Goal: Check status: Check status

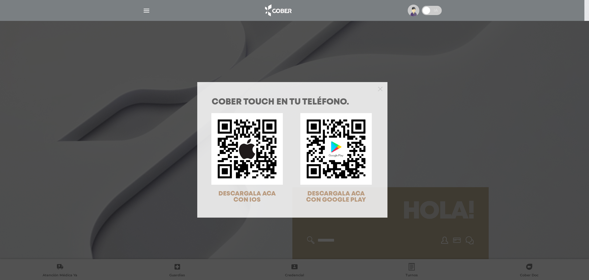
click at [461, 161] on div "COBER TOUCH en tu teléfono. DESCARGALA ACA CON IOS DESCARGALA ACA CON GOOGLE PL…" at bounding box center [294, 140] width 589 height 280
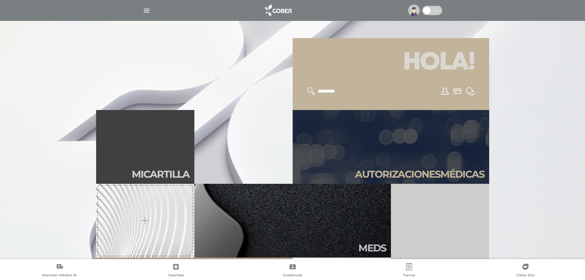
scroll to position [153, 0]
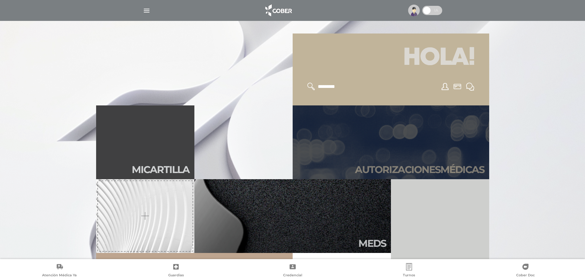
click at [462, 161] on link "Autori zaciones médicas" at bounding box center [391, 142] width 196 height 74
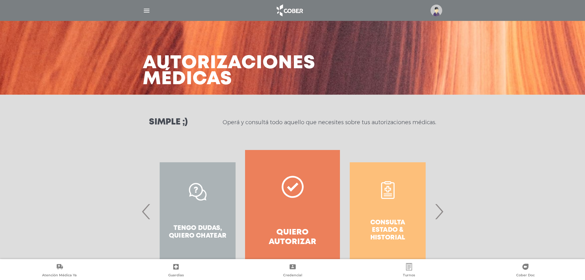
scroll to position [29, 0]
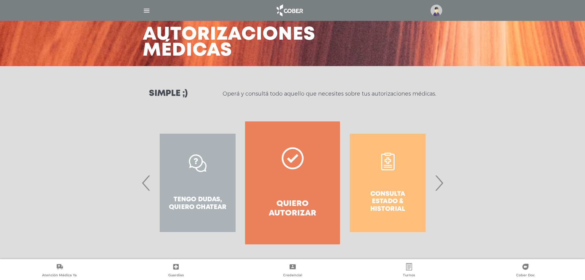
click at [430, 178] on div "Consulta estado & historial" at bounding box center [387, 182] width 95 height 123
click at [434, 181] on div "Consulta estado & historial Prácticas de autorización automática Tengo dudas, q…" at bounding box center [435, 182] width 950 height 123
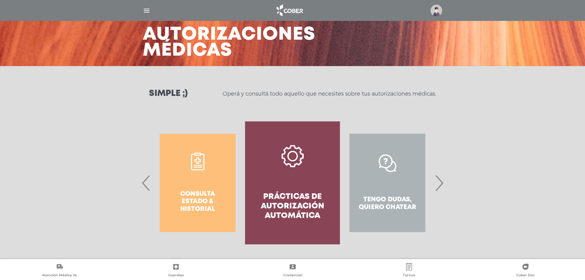
click at [444, 181] on link "Quiero autorizar" at bounding box center [482, 183] width 76 height 98
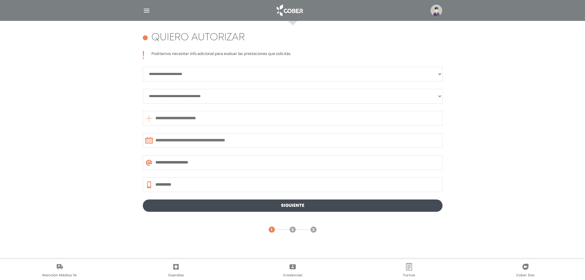
scroll to position [82, 0]
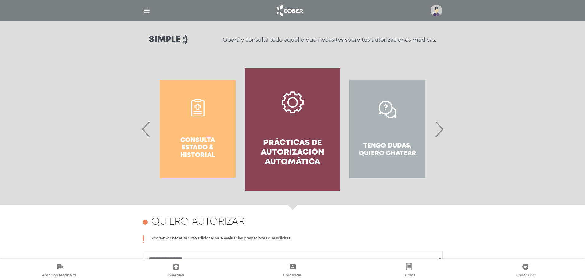
click at [438, 137] on span "›" at bounding box center [439, 128] width 12 height 33
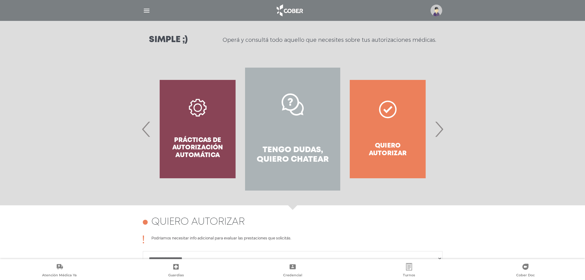
click at [438, 137] on span "›" at bounding box center [439, 128] width 12 height 33
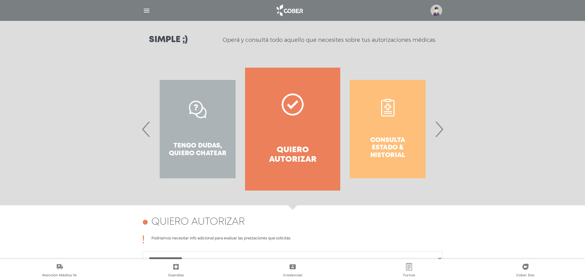
click at [438, 137] on span "›" at bounding box center [439, 128] width 12 height 33
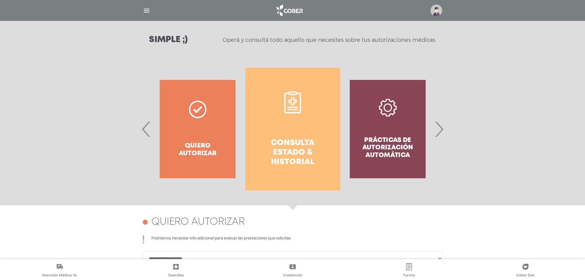
click at [295, 145] on h4 "Consulta estado & historial" at bounding box center [292, 152] width 73 height 29
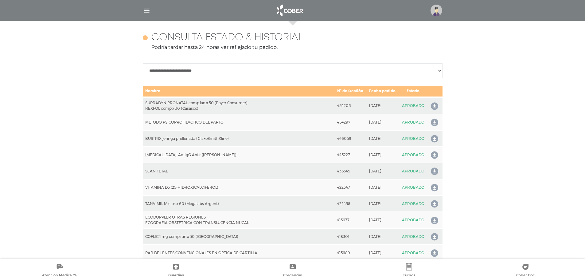
scroll to position [273, 0]
